Goal: Find specific page/section: Find specific page/section

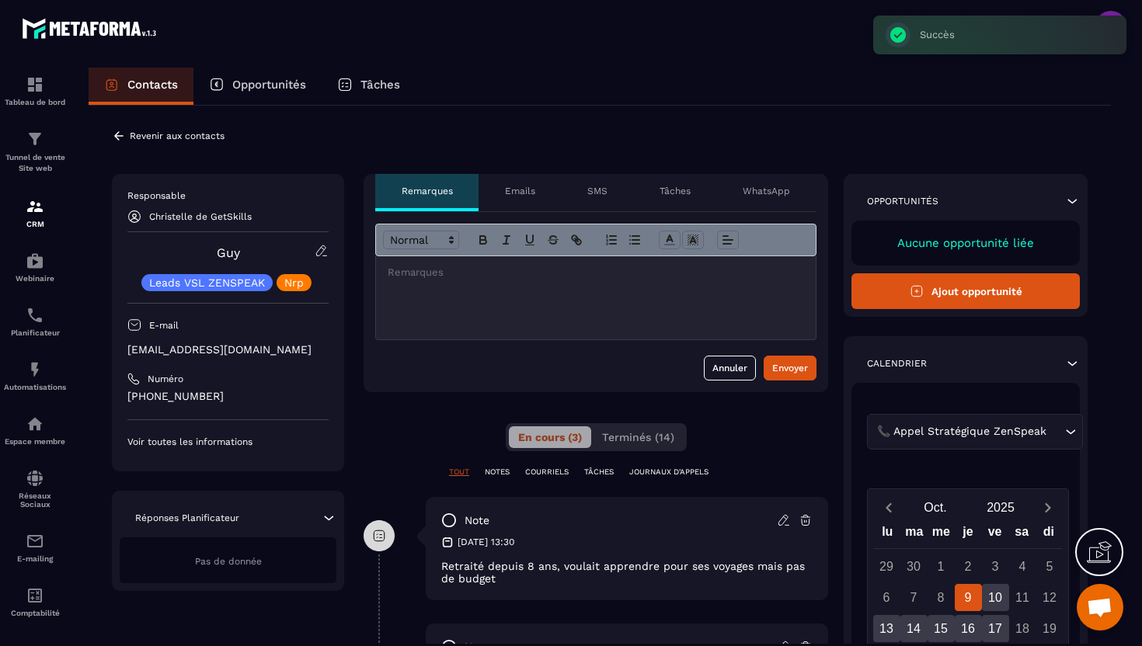
click at [120, 132] on icon at bounding box center [119, 136] width 14 height 14
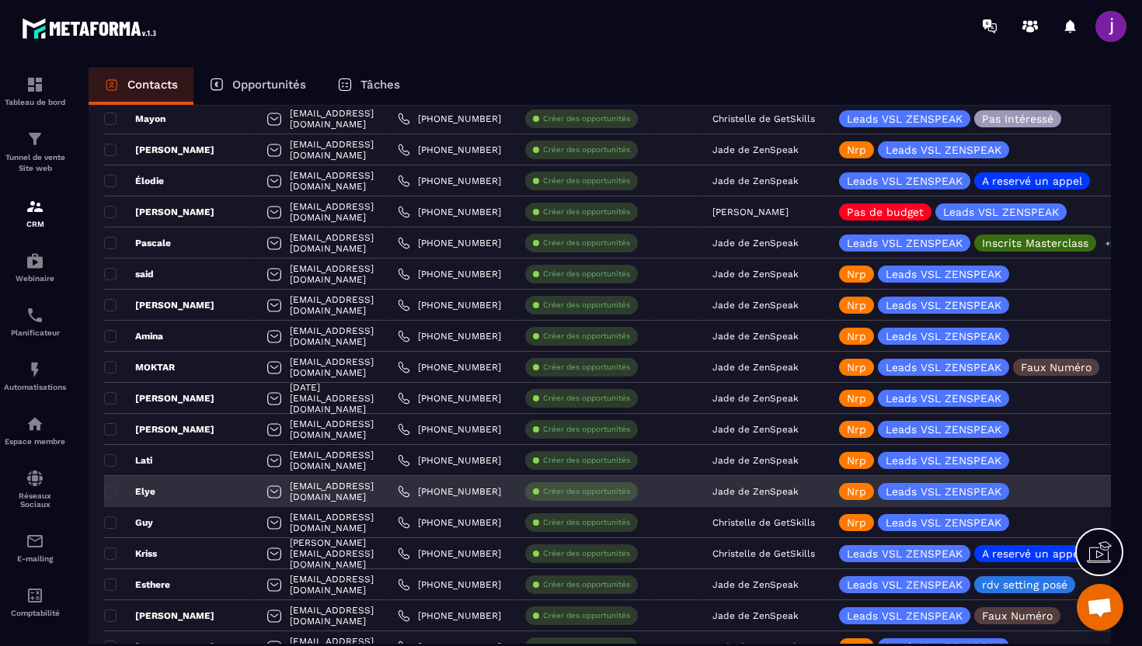
scroll to position [1349, 0]
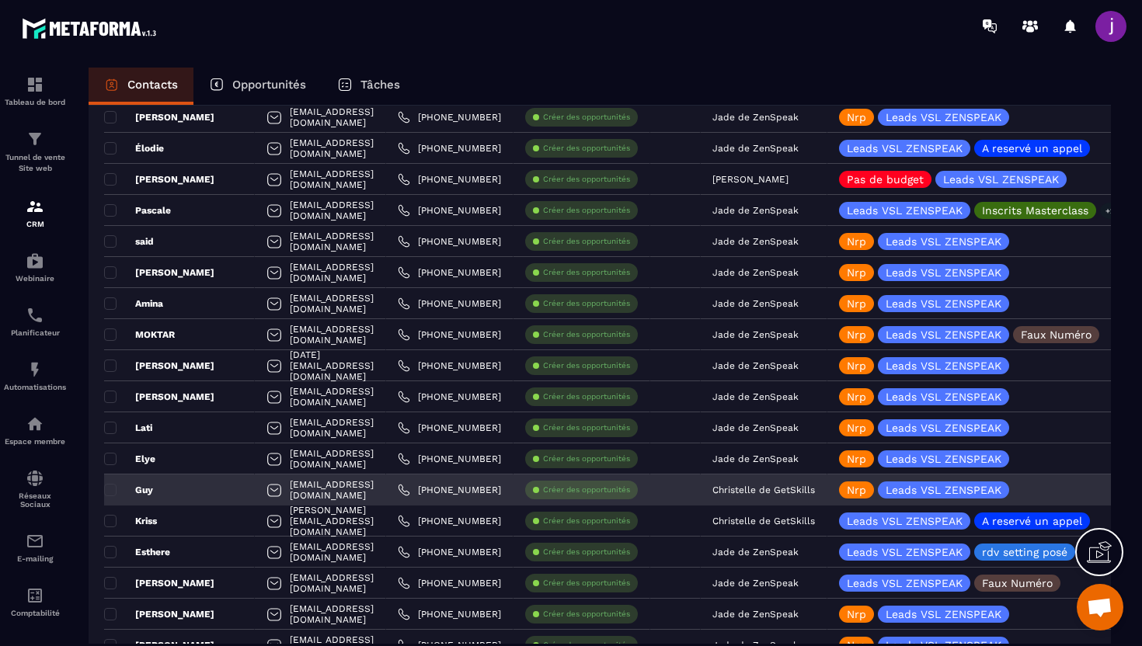
click at [815, 485] on p "Christelle de GetSkills" at bounding box center [763, 490] width 103 height 11
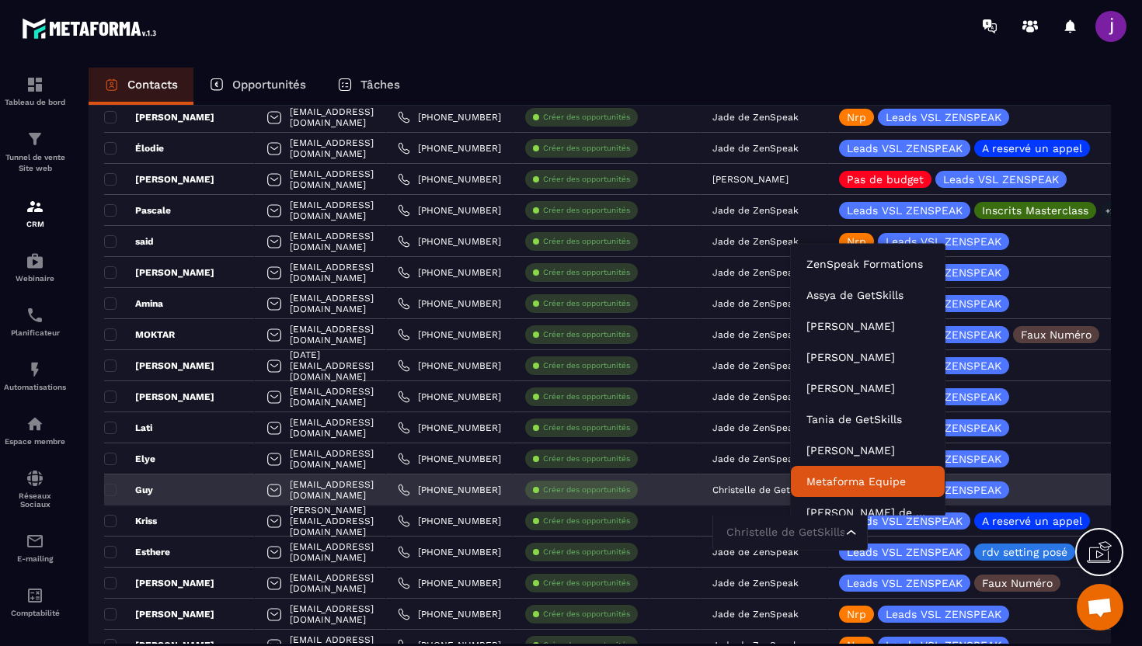
scroll to position [47, 0]
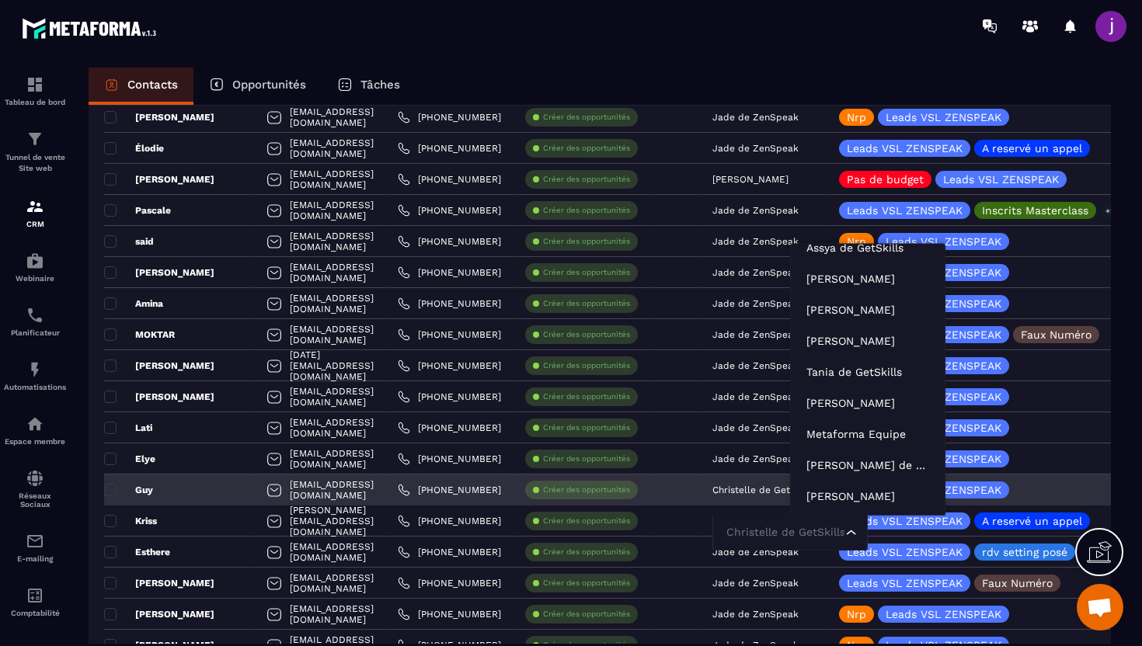
click at [828, 534] on input "Search for option" at bounding box center [782, 532] width 120 height 17
type input "****"
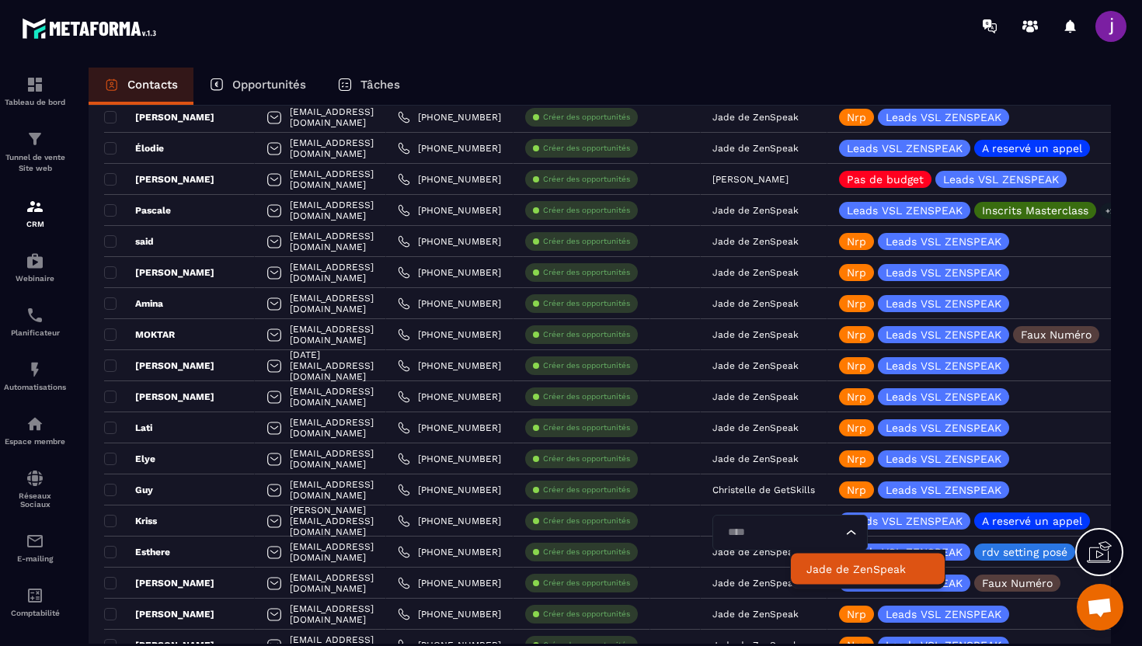
click at [827, 571] on p "Jade de ZenSpeak" at bounding box center [867, 570] width 123 height 16
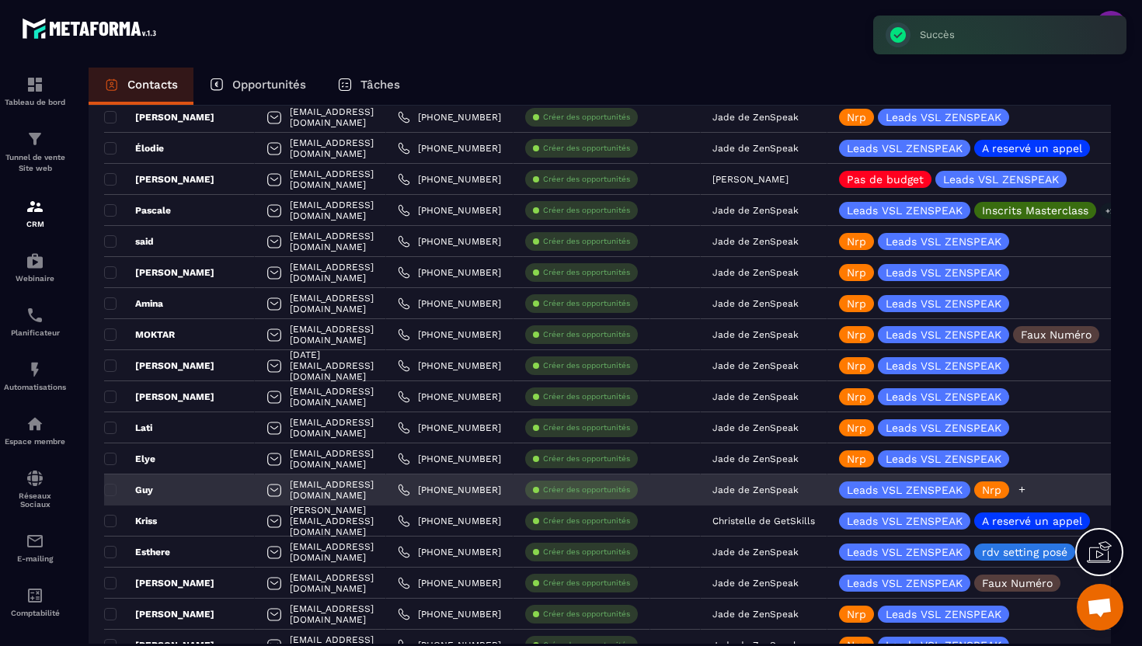
click at [1025, 489] on icon at bounding box center [1022, 490] width 6 height 6
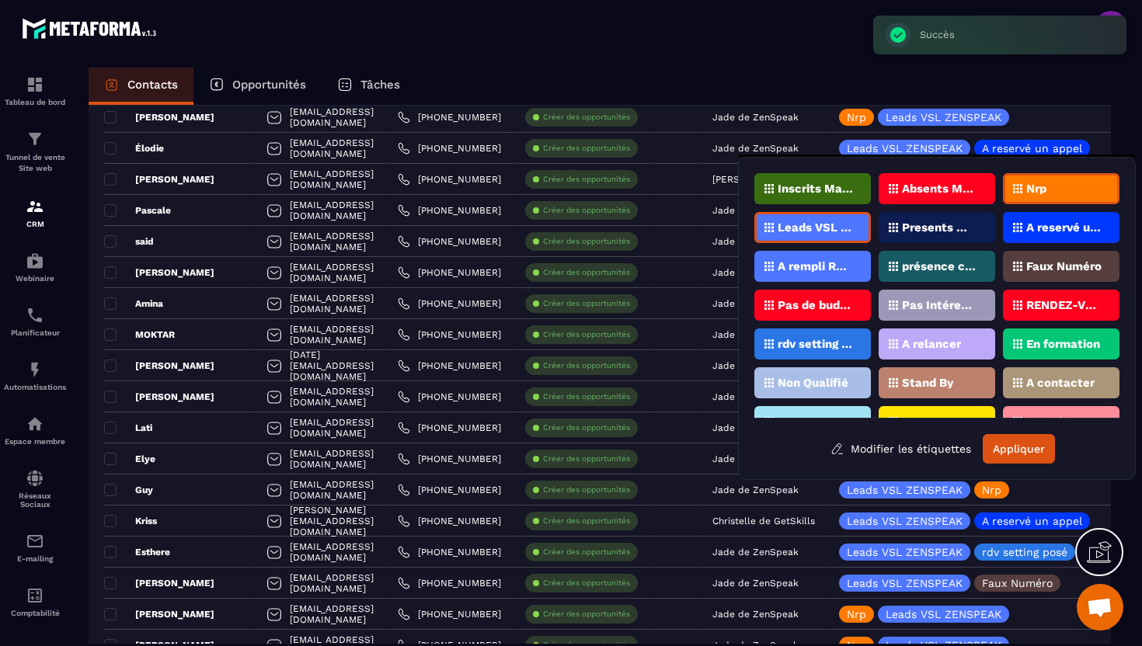
click at [1030, 191] on p "Nrp" at bounding box center [1036, 188] width 20 height 11
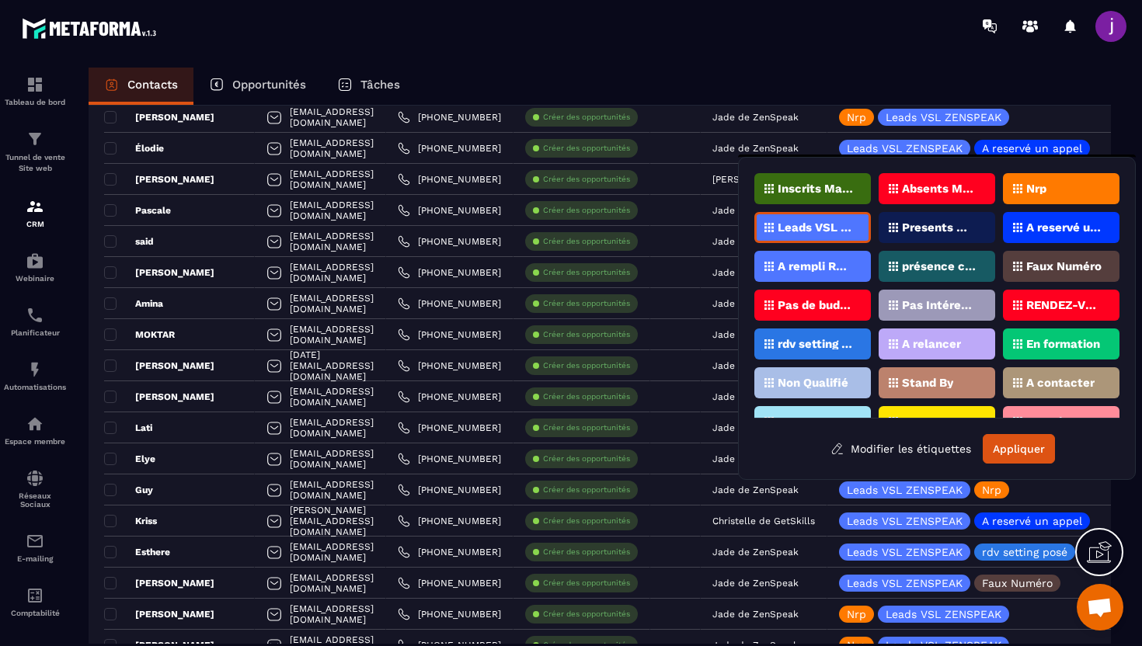
click at [830, 296] on div "Pas de budget" at bounding box center [812, 305] width 117 height 31
click at [1023, 444] on button "Appliquer" at bounding box center [1019, 449] width 72 height 30
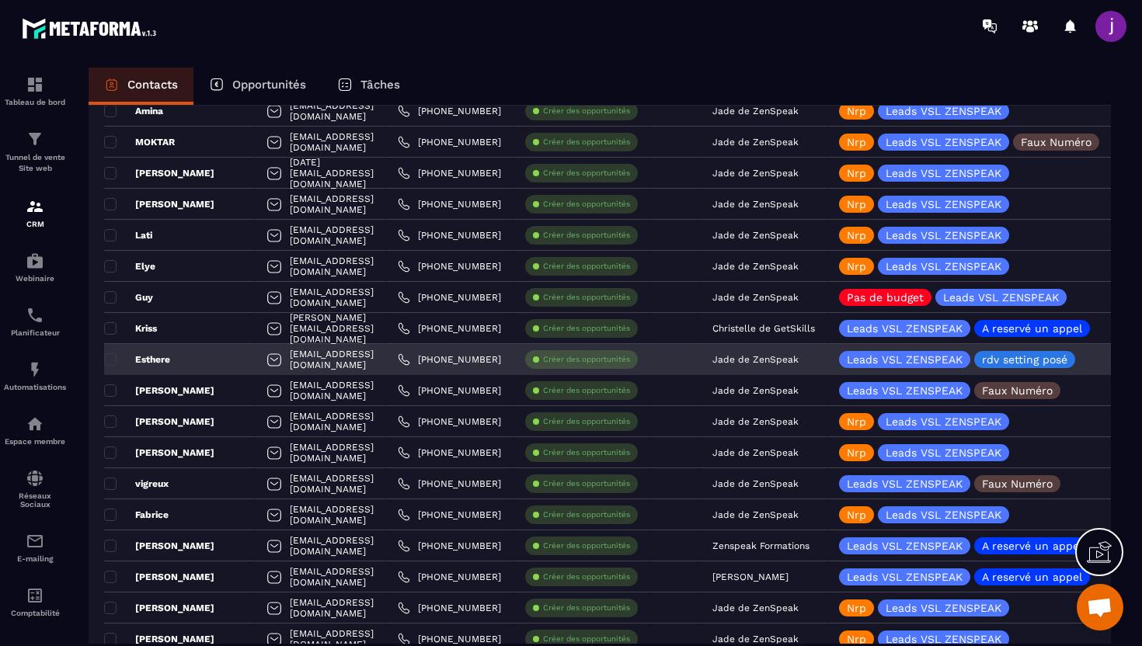
click at [192, 357] on div "Esthere" at bounding box center [179, 359] width 151 height 31
